Goal: Use online tool/utility: Utilize a website feature to perform a specific function

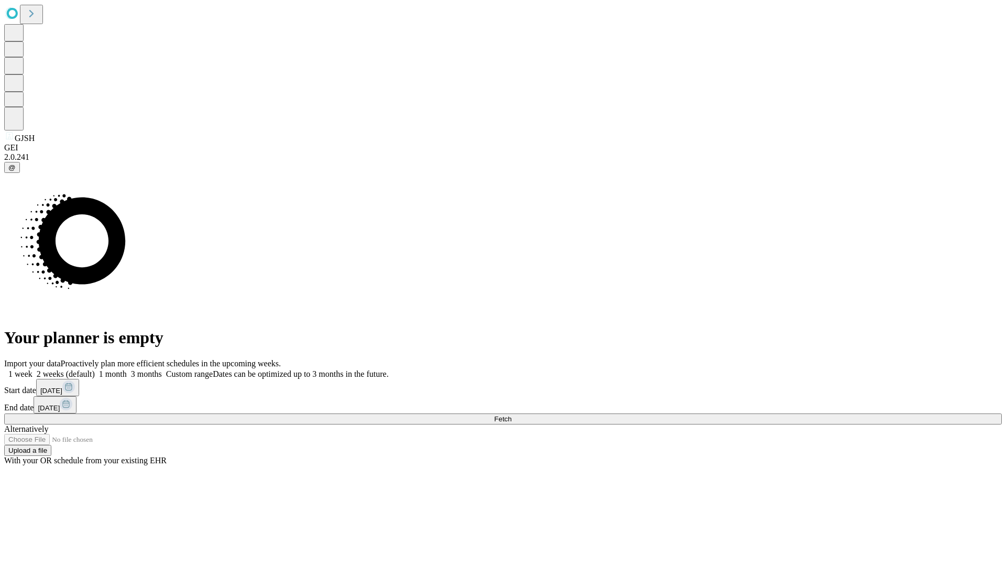
click at [511, 415] on span "Fetch" at bounding box center [502, 419] width 17 height 8
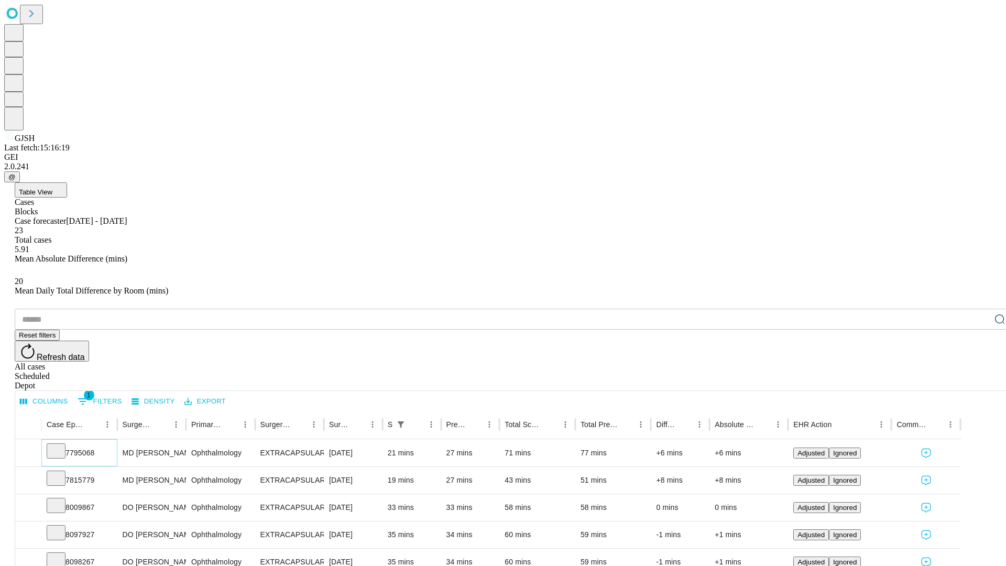
click at [61, 445] on icon at bounding box center [56, 450] width 10 height 10
